Goal: Obtain resource: Download file/media

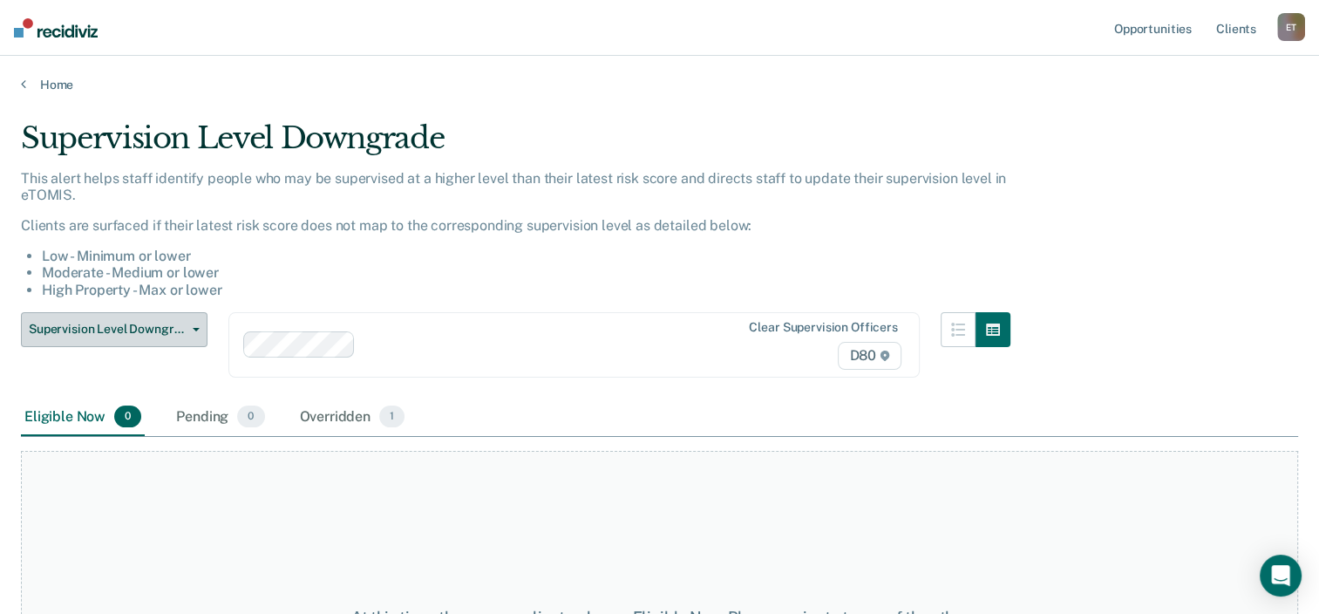
click at [193, 328] on icon "button" at bounding box center [196, 329] width 7 height 3
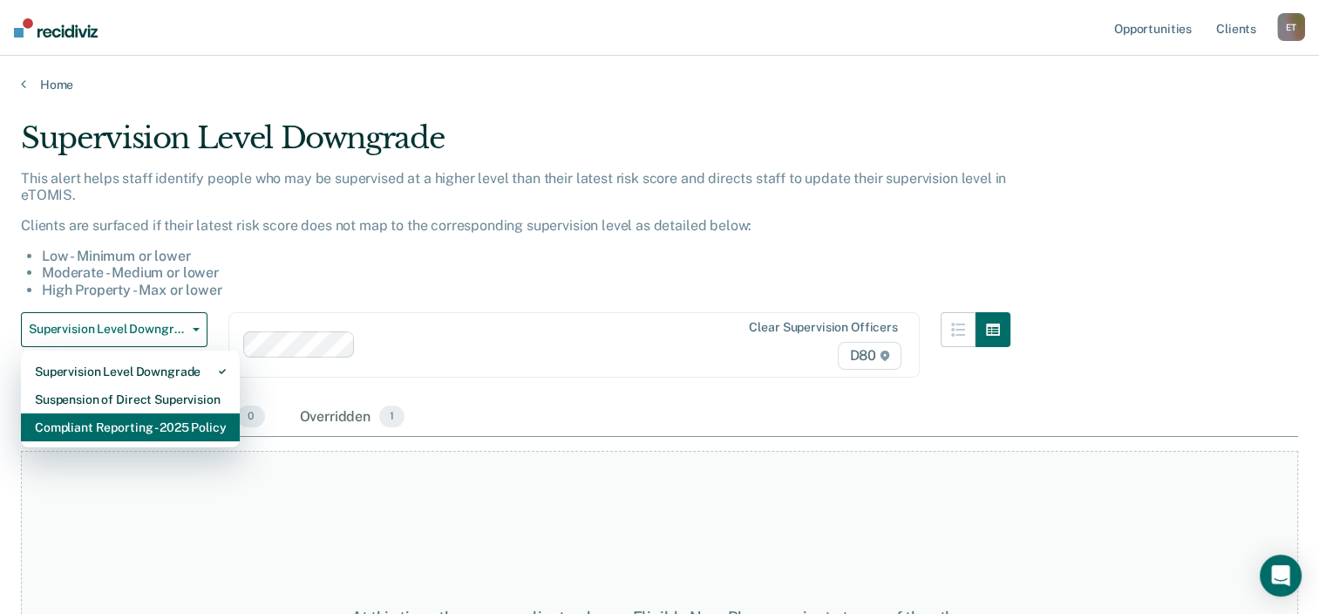
click at [167, 429] on div "Compliant Reporting - 2025 Policy" at bounding box center [130, 427] width 191 height 28
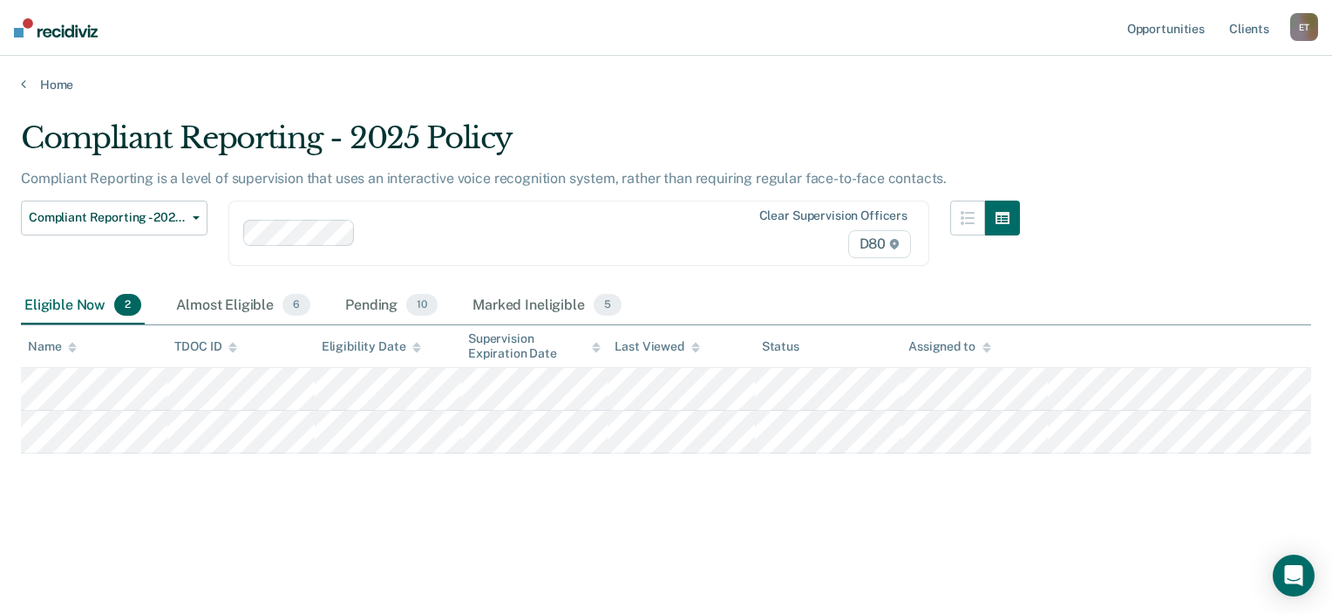
drag, startPoint x: 378, startPoint y: 303, endPoint x: 448, endPoint y: 315, distance: 70.7
click at [378, 303] on div "Pending 10" at bounding box center [391, 306] width 99 height 38
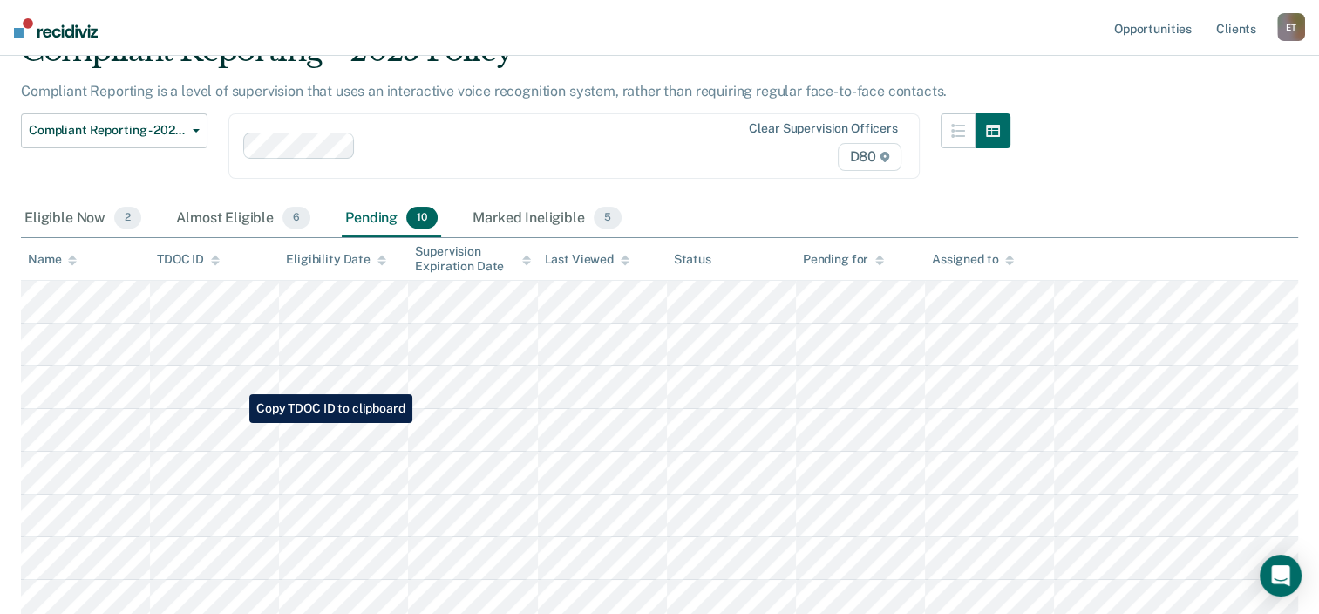
scroll to position [174, 0]
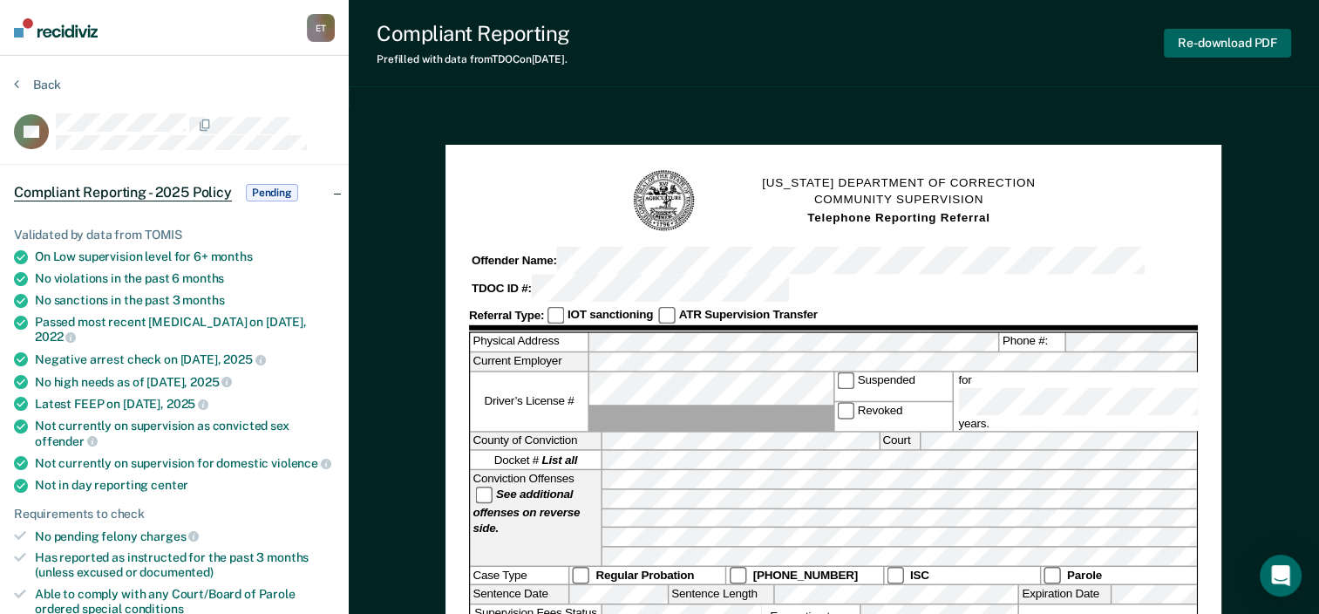
click at [1238, 45] on button "Re-download PDF" at bounding box center [1227, 43] width 127 height 29
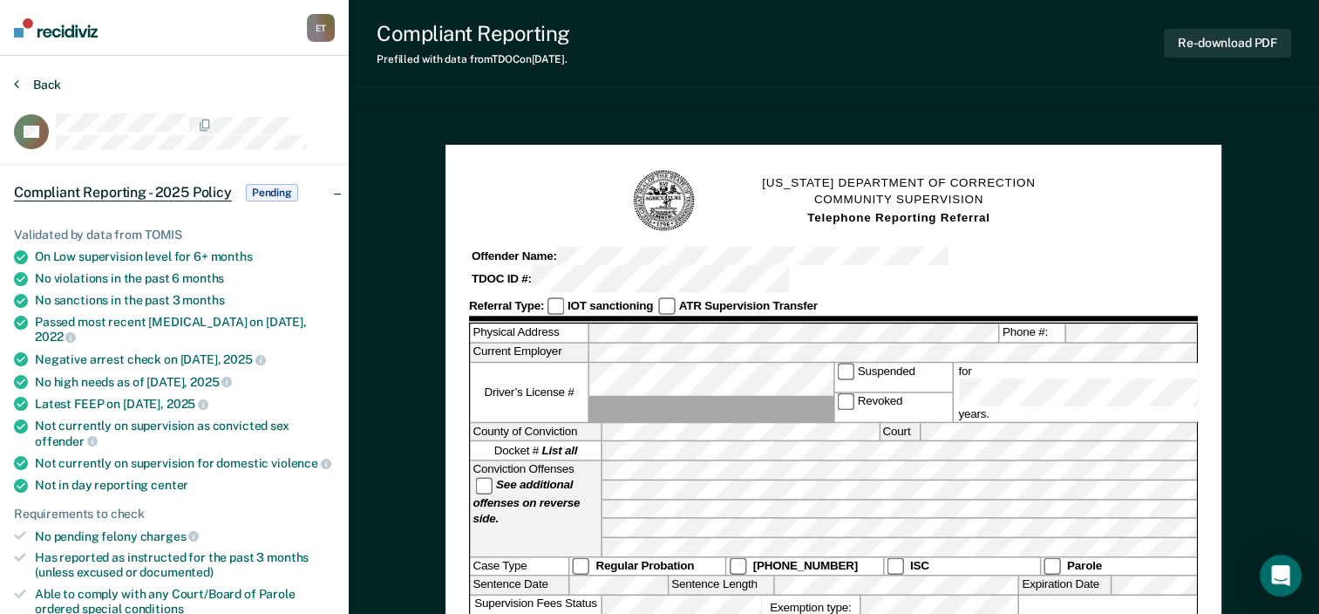
click at [14, 84] on icon at bounding box center [16, 84] width 5 height 14
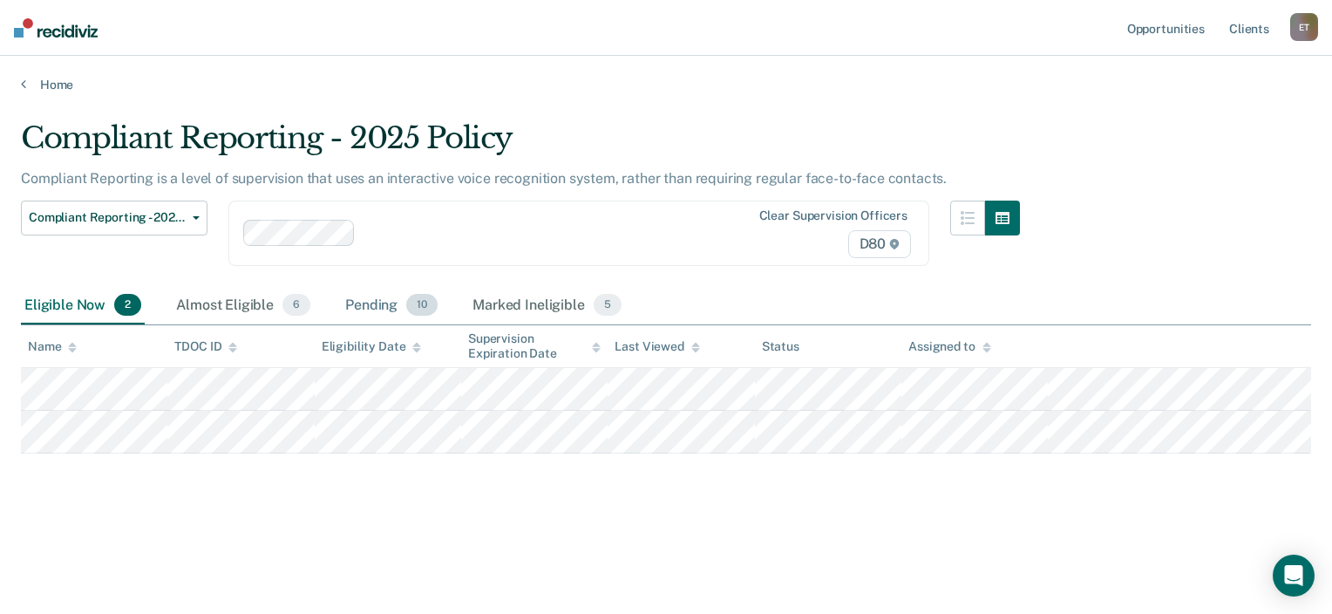
click at [380, 303] on div "Pending 10" at bounding box center [391, 306] width 99 height 38
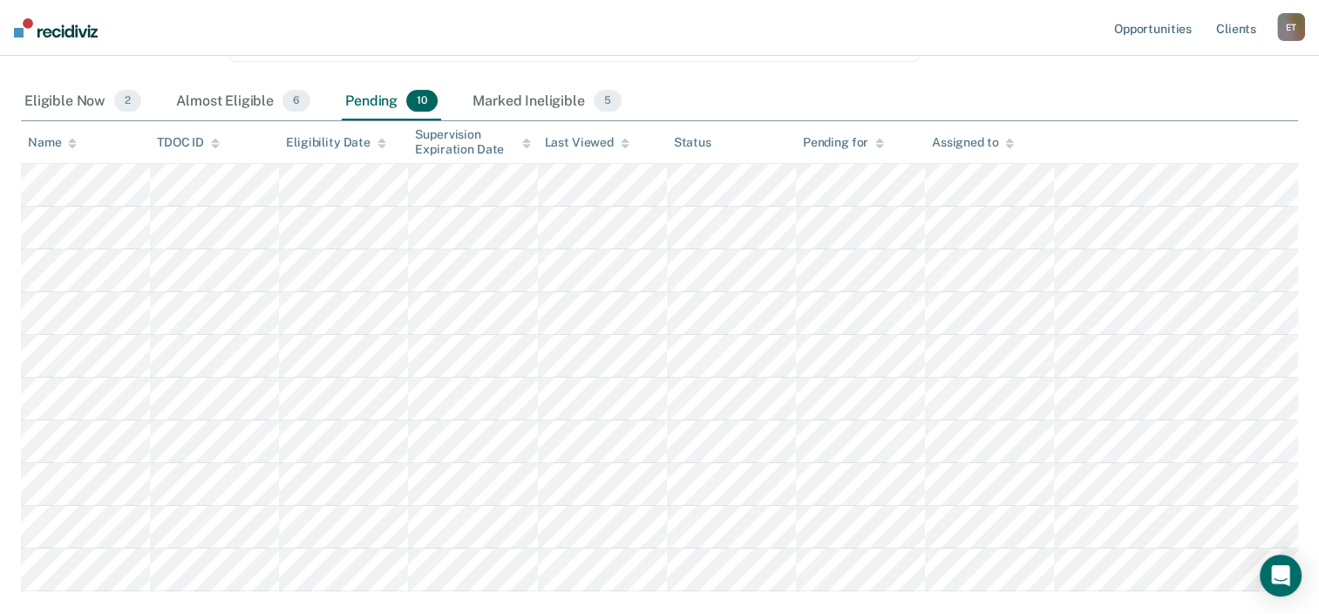
scroll to position [174, 0]
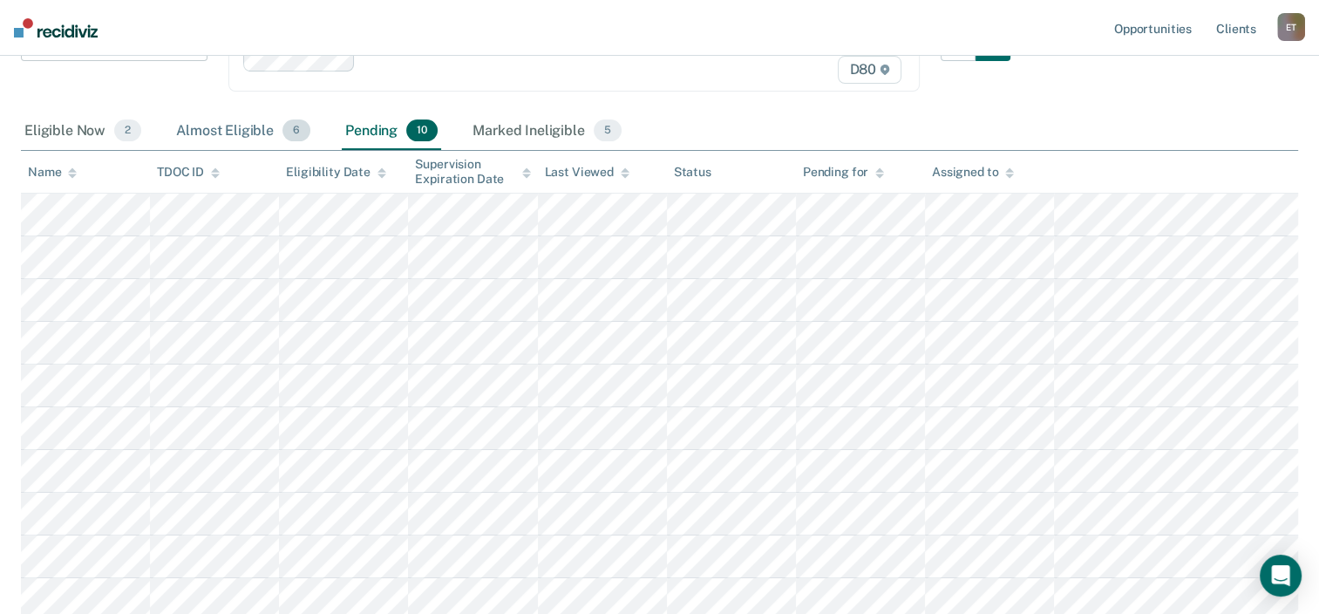
click at [220, 130] on div "Almost Eligible 6" at bounding box center [243, 131] width 141 height 38
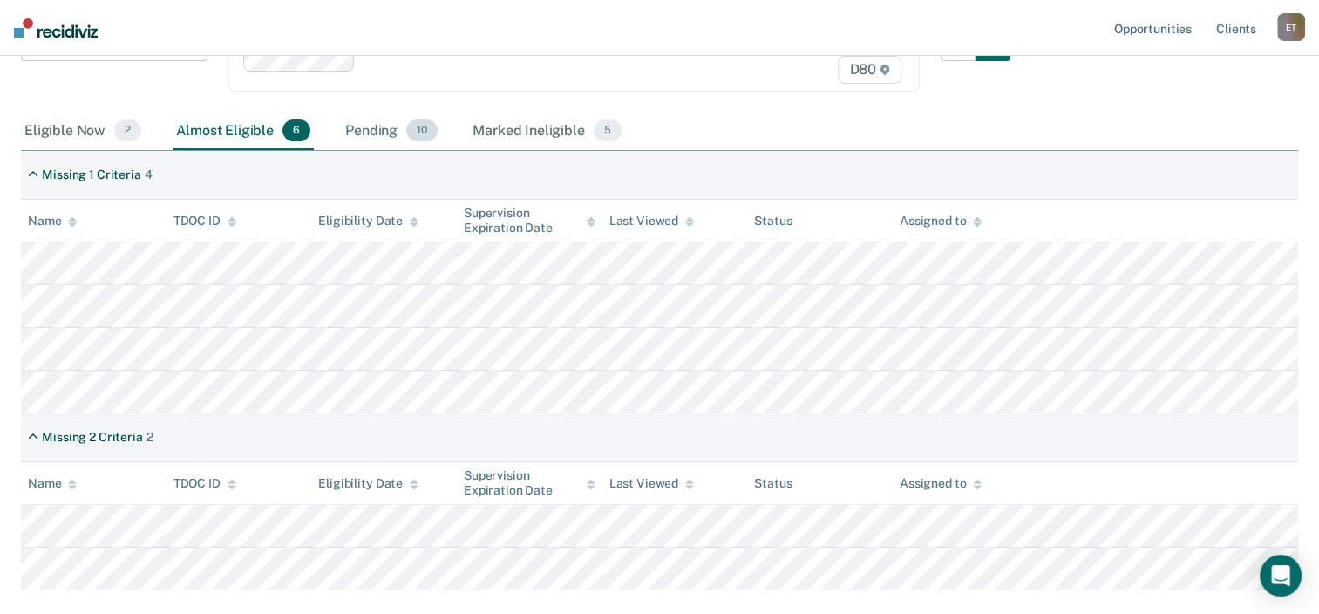
click at [368, 125] on div "Pending 10" at bounding box center [391, 131] width 99 height 38
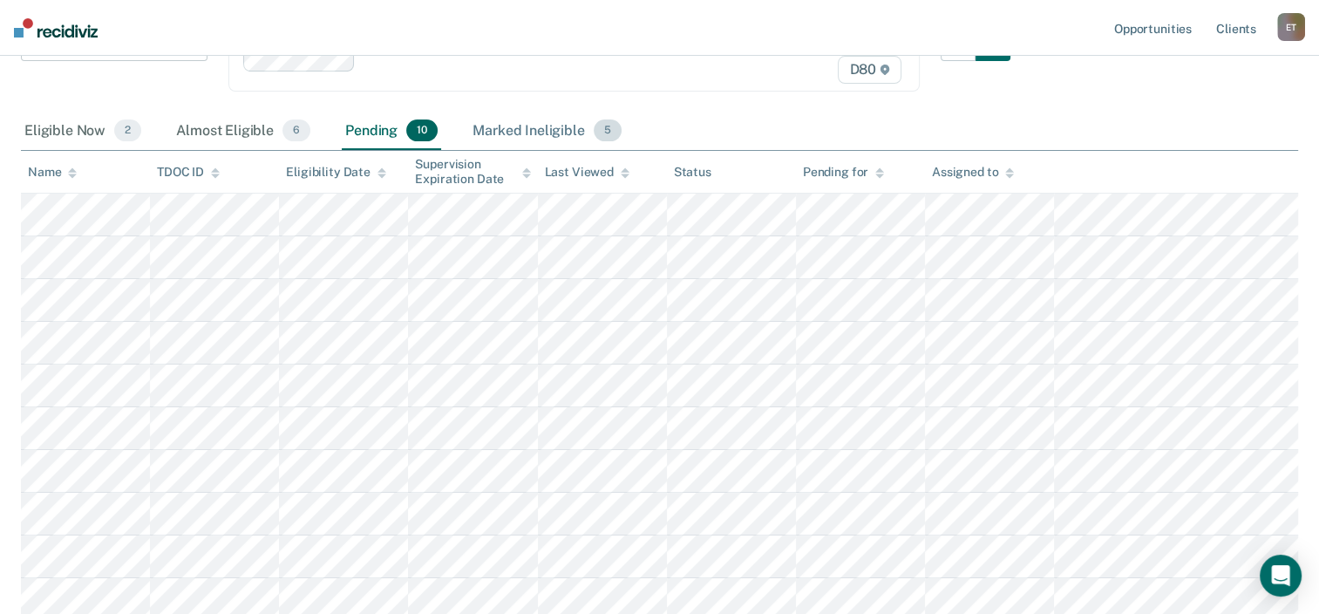
click at [520, 131] on div "Marked Ineligible 5" at bounding box center [547, 131] width 156 height 38
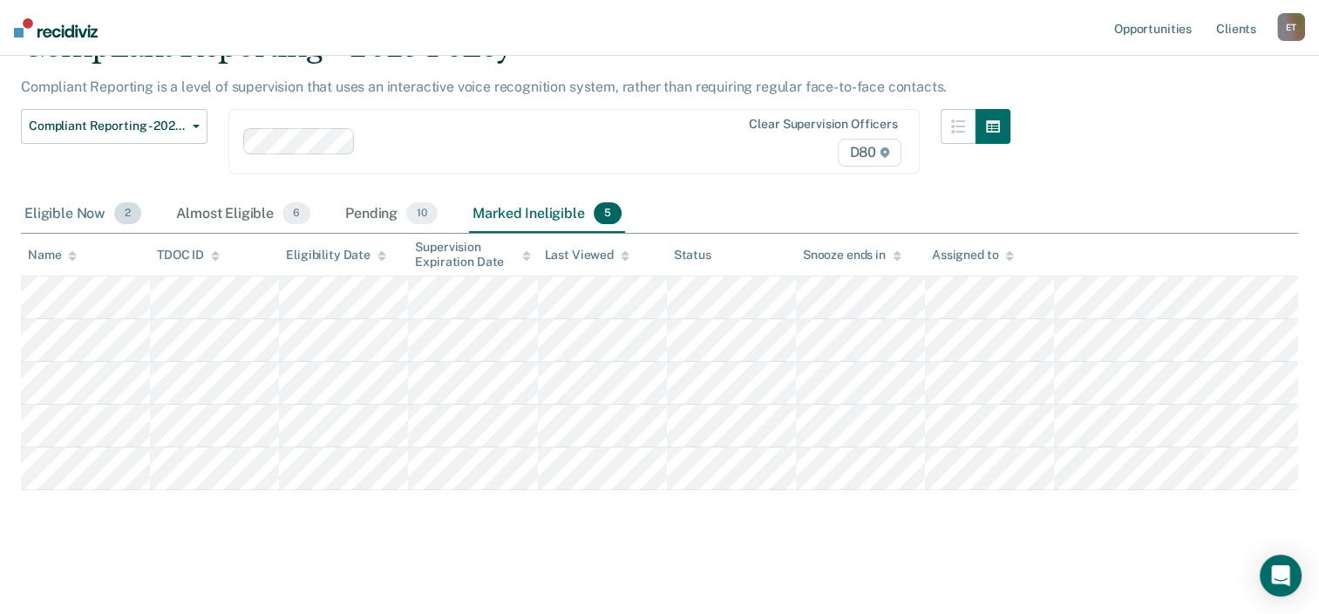
click at [45, 209] on div "Eligible Now 2" at bounding box center [83, 214] width 124 height 38
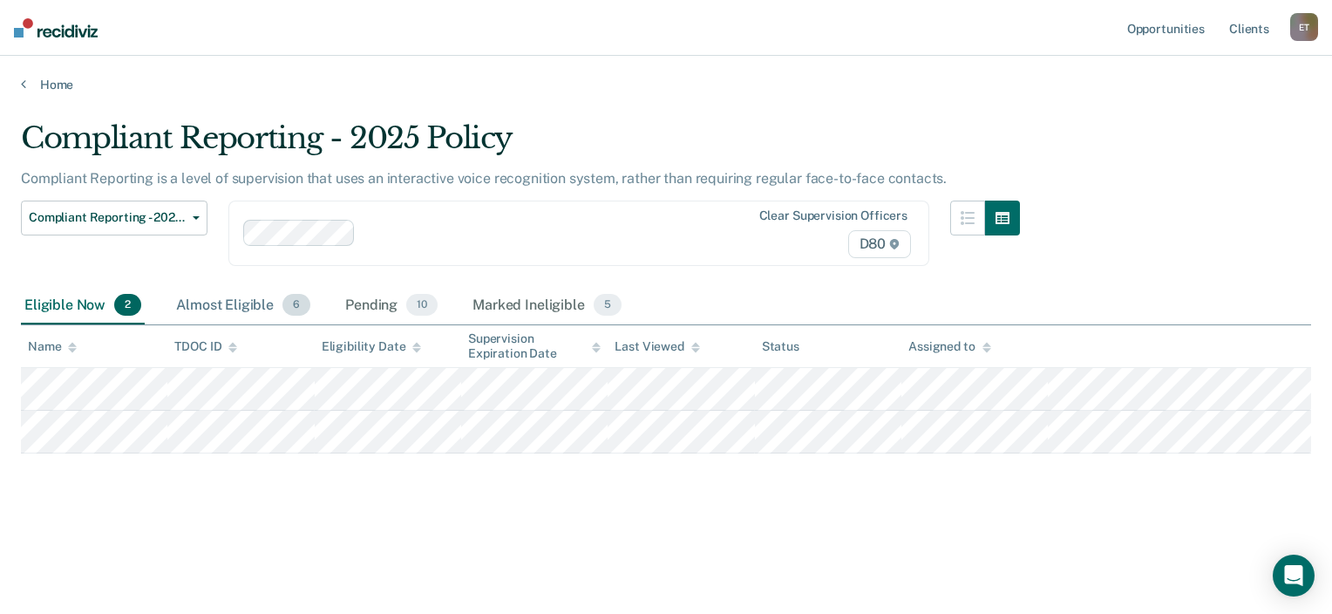
click at [249, 299] on div "Almost Eligible 6" at bounding box center [243, 306] width 141 height 38
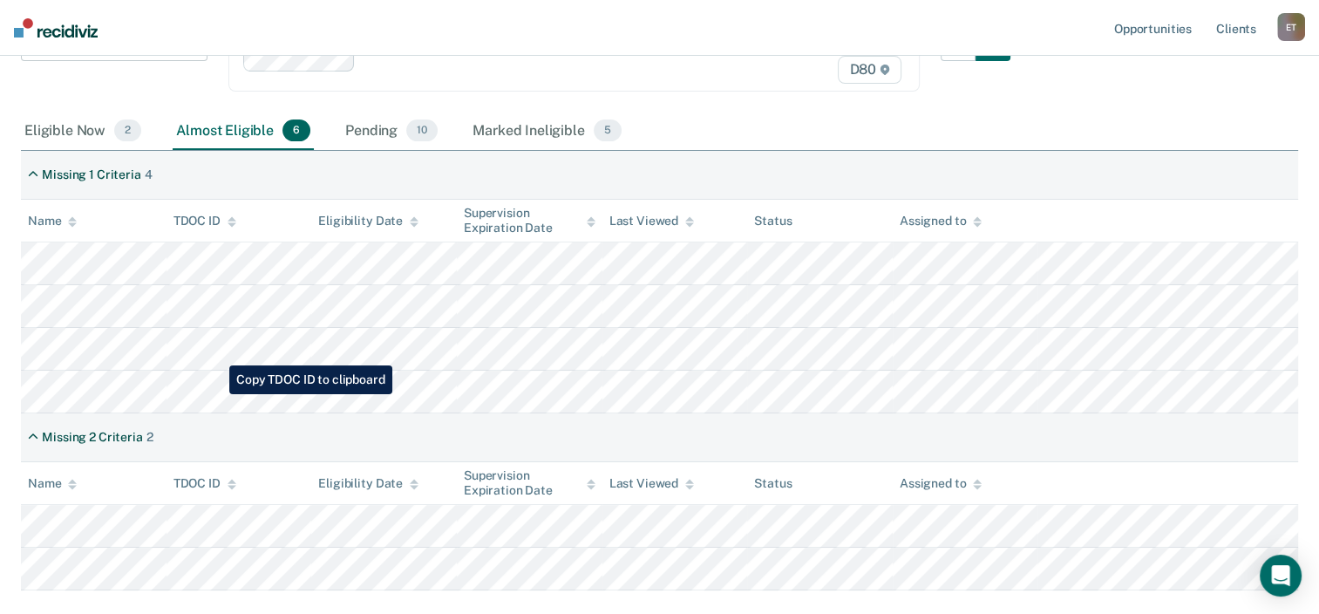
scroll to position [262, 0]
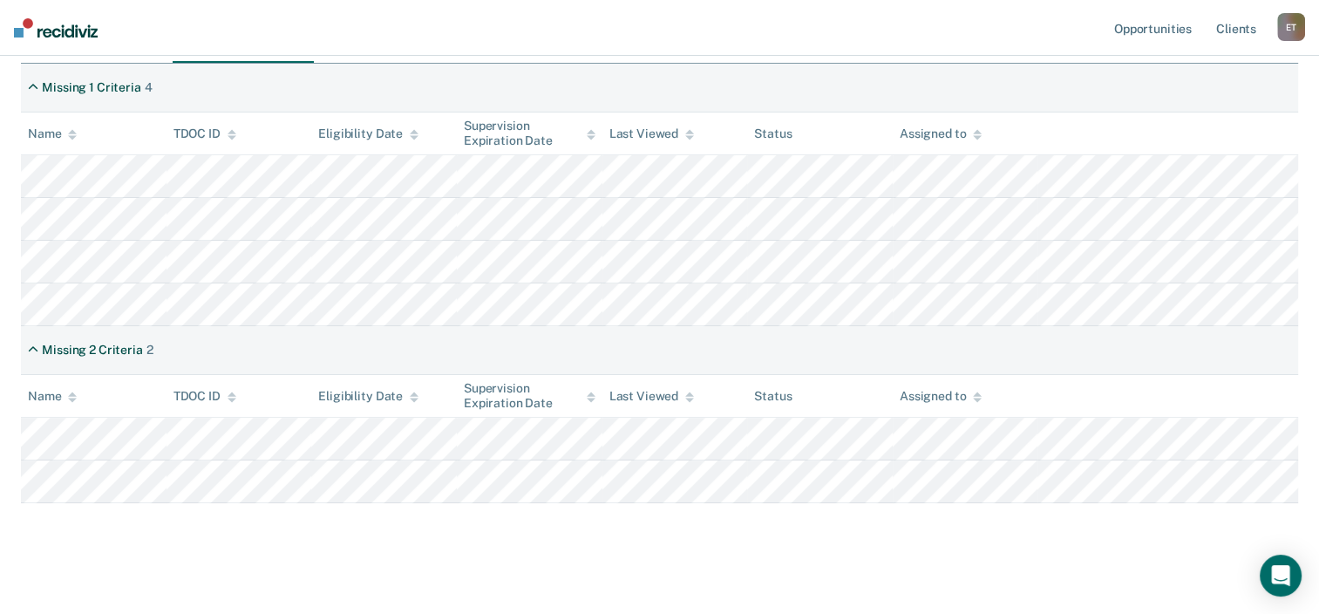
click at [610, 565] on main "Compliant Reporting - 2025 Policy Compliant Reporting is a level of supervision…" at bounding box center [659, 227] width 1319 height 793
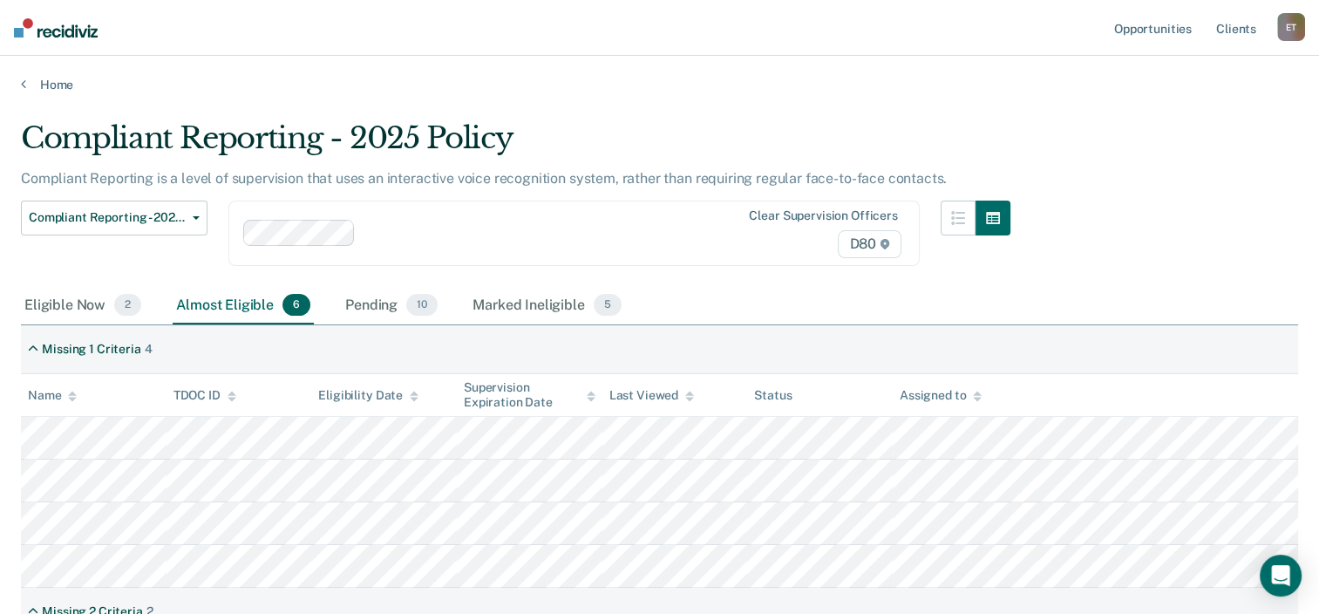
scroll to position [0, 0]
